Goal: Task Accomplishment & Management: Complete application form

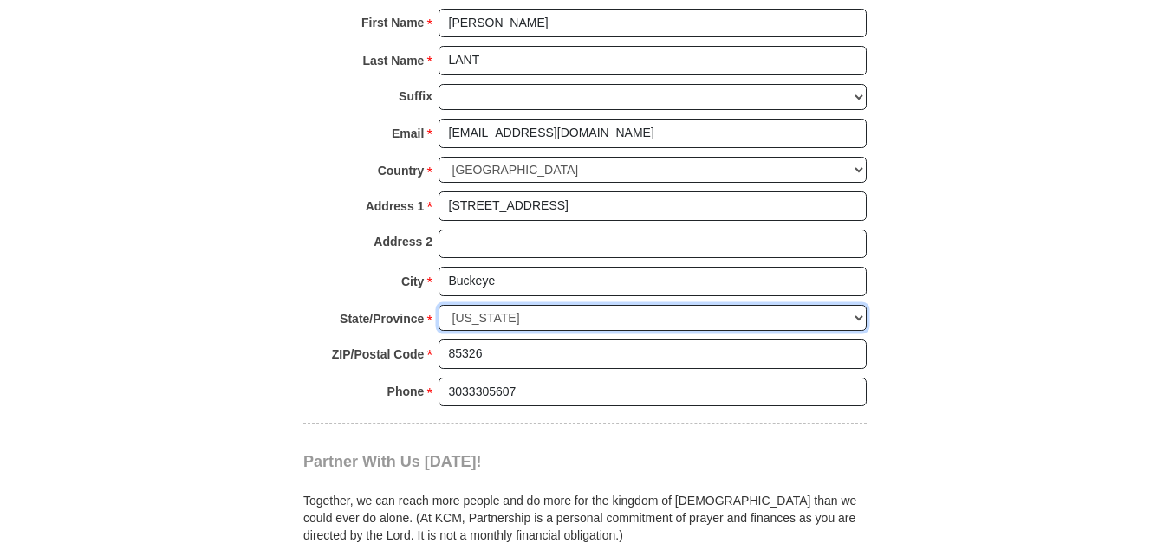
click at [858, 321] on select "Choose [US_STATE] [US_STATE] [US_STATE] [US_STATE] [US_STATE] Armed Forces Amer…" at bounding box center [652, 318] width 428 height 27
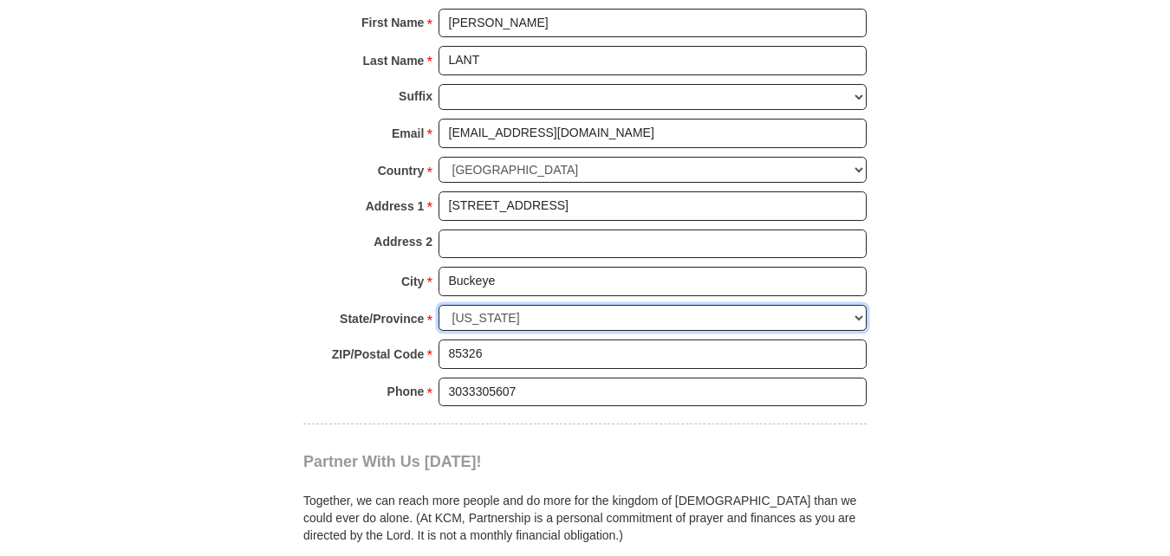
select select "AZ"
click at [438, 305] on select "Choose [US_STATE] [US_STATE] [US_STATE] [US_STATE] [US_STATE] Armed Forces Amer…" at bounding box center [652, 318] width 428 height 27
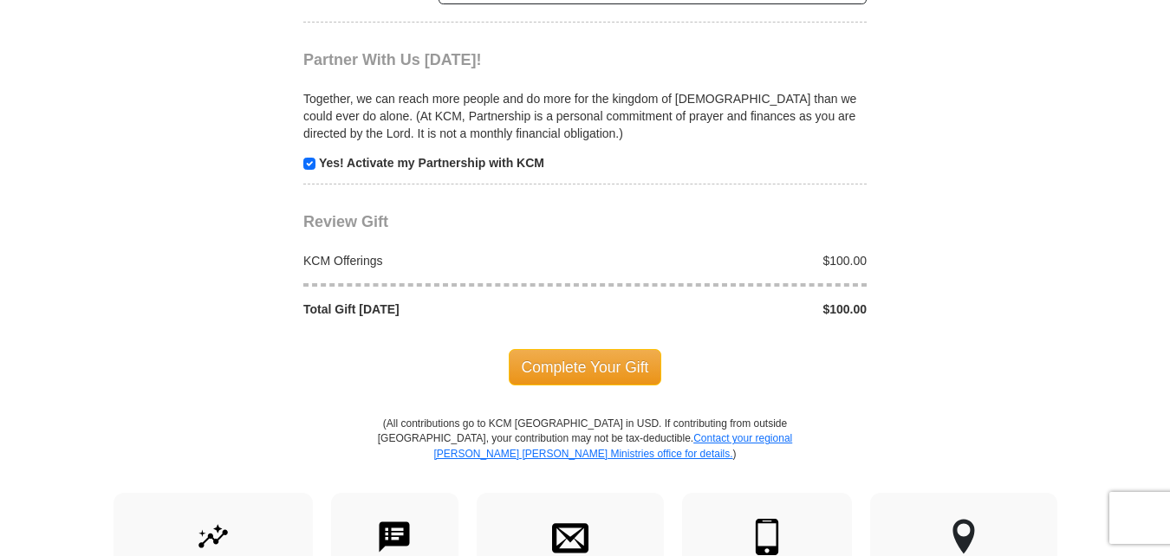
scroll to position [1733, 0]
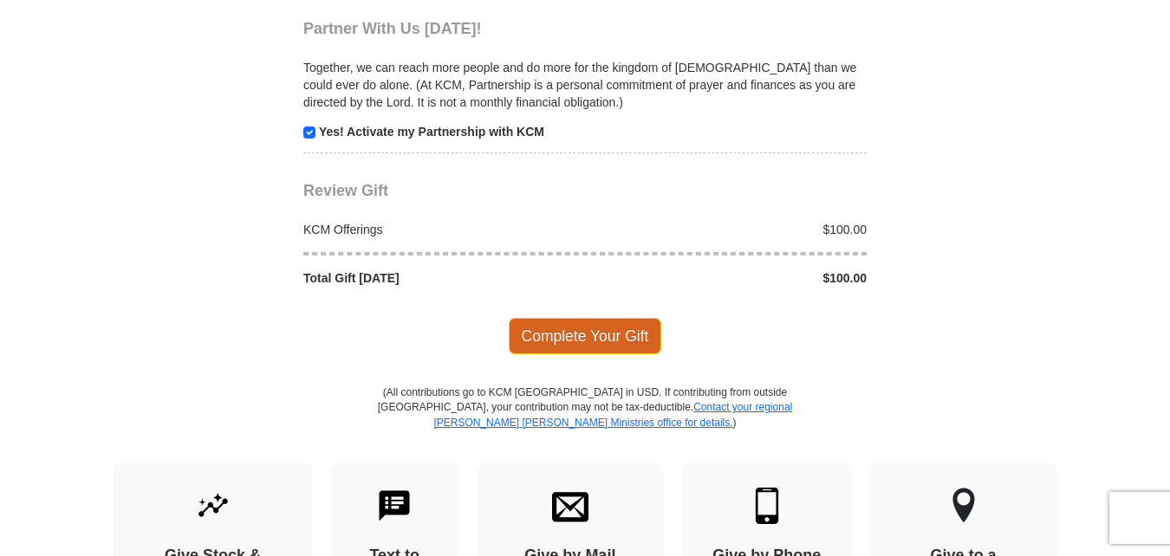
click at [594, 341] on span "Complete Your Gift" at bounding box center [585, 336] width 153 height 36
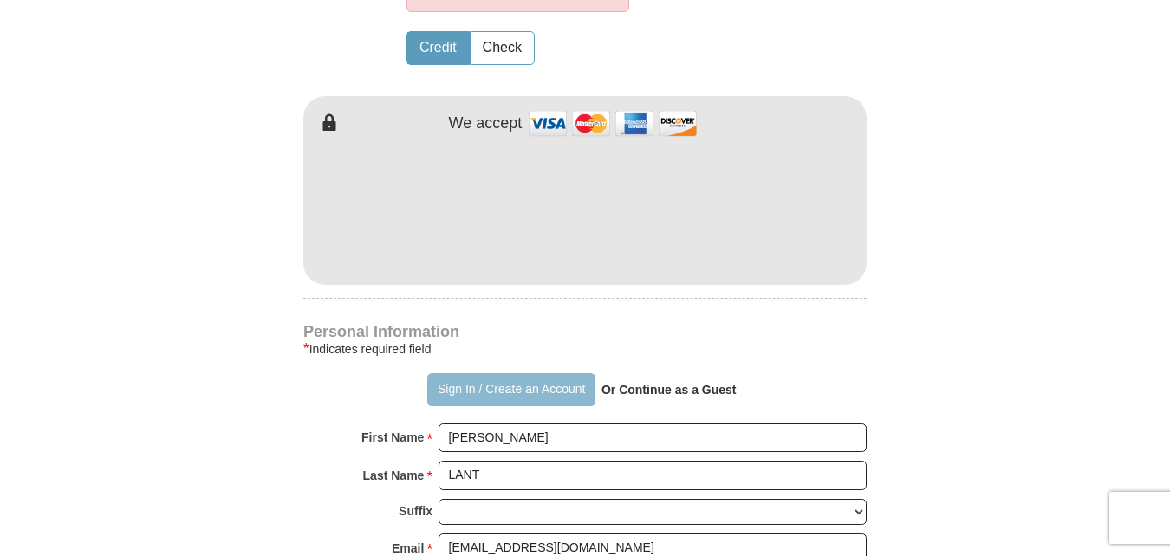
scroll to position [1041, 0]
click at [842, 351] on div "* Indicates required field" at bounding box center [584, 348] width 563 height 21
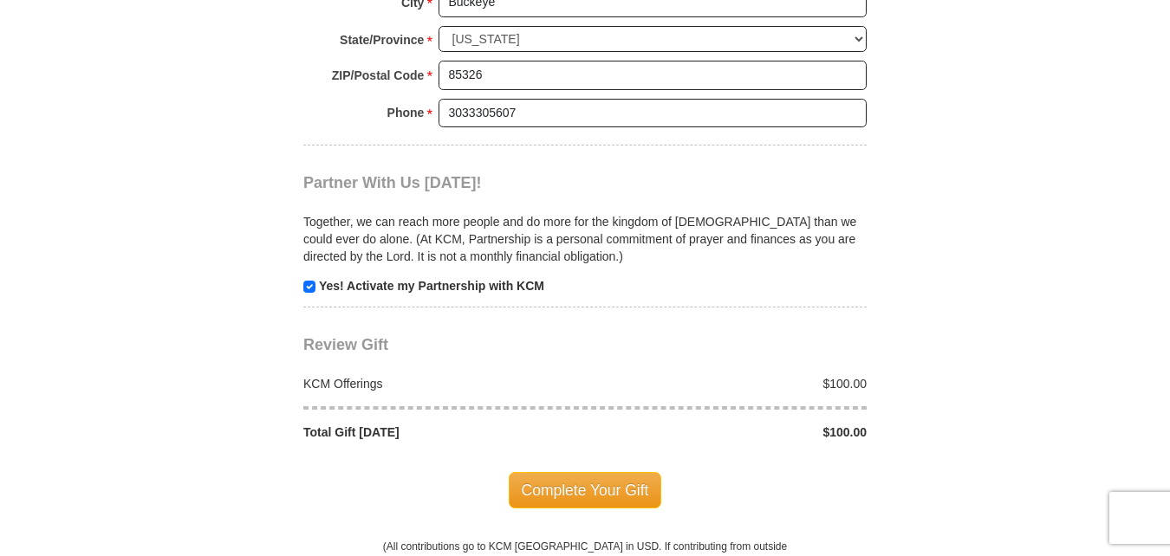
scroll to position [1821, 0]
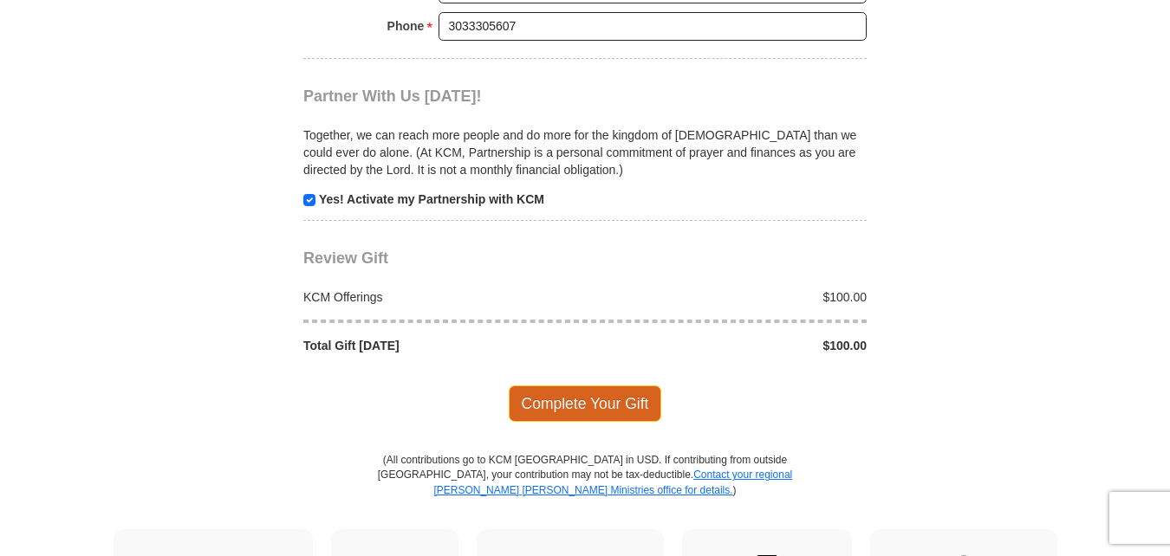
click at [607, 393] on span "Complete Your Gift" at bounding box center [585, 404] width 153 height 36
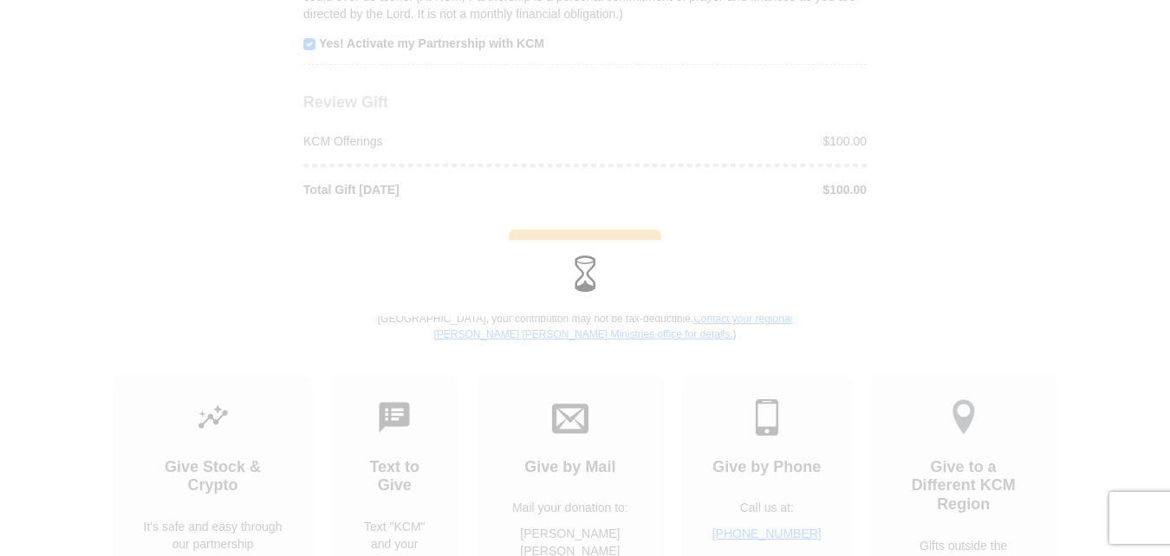
scroll to position [1665, 0]
